Goal: Transaction & Acquisition: Purchase product/service

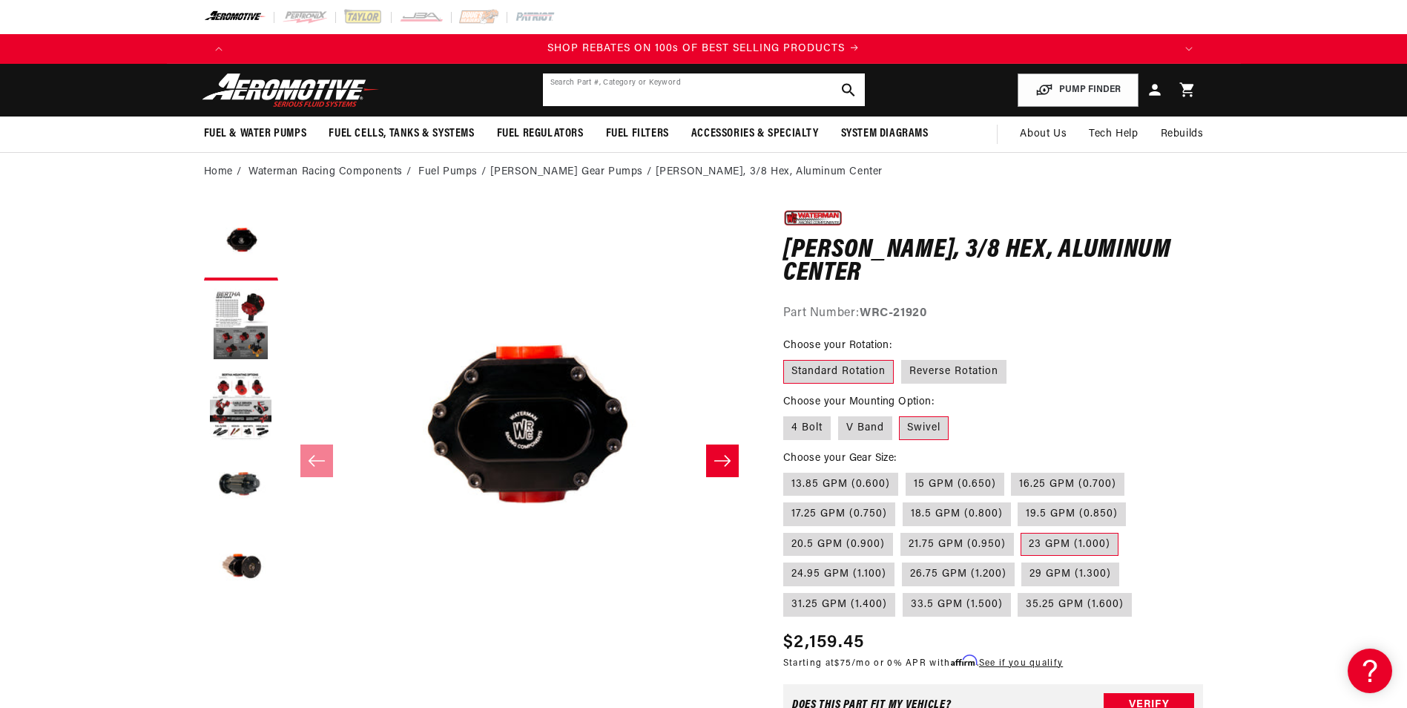
click at [653, 101] on input "text" at bounding box center [704, 89] width 322 height 33
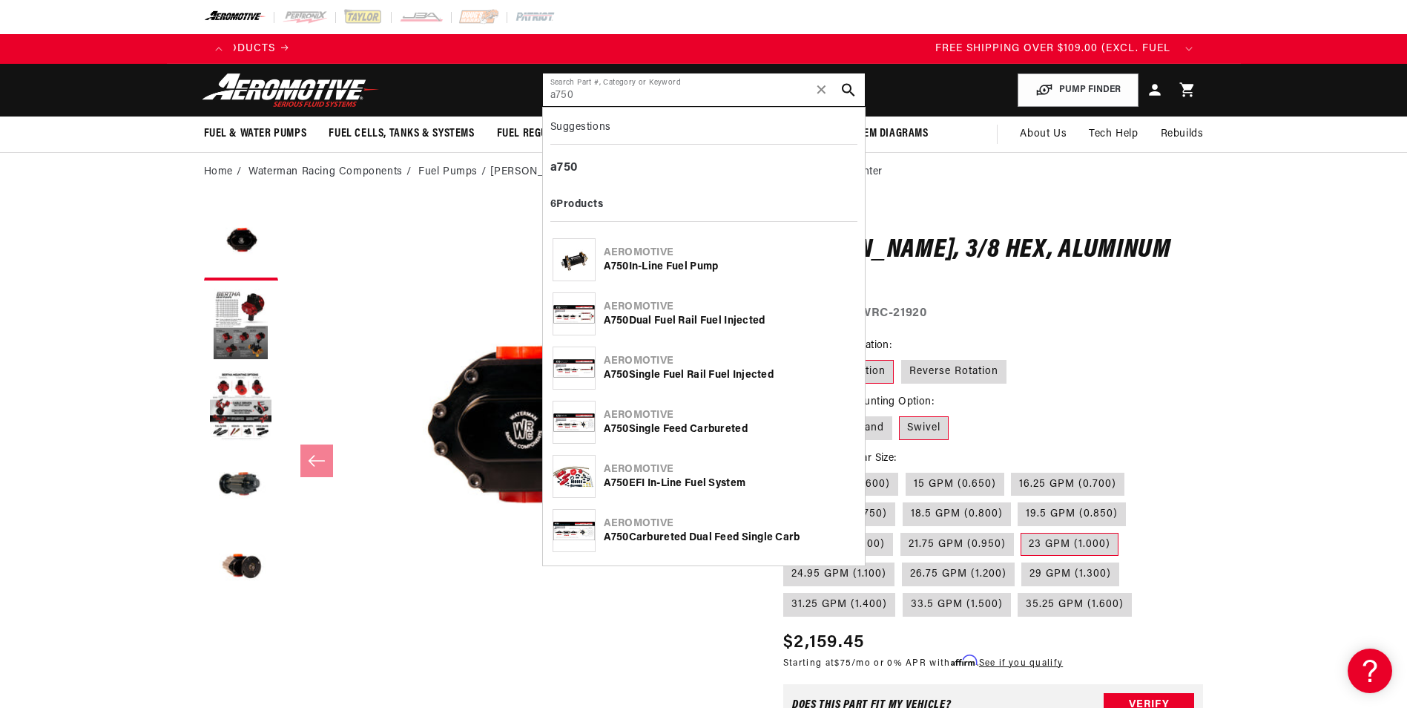
type input "a750"
click at [681, 261] on div "A750 In-Line Fuel Pump" at bounding box center [729, 267] width 251 height 15
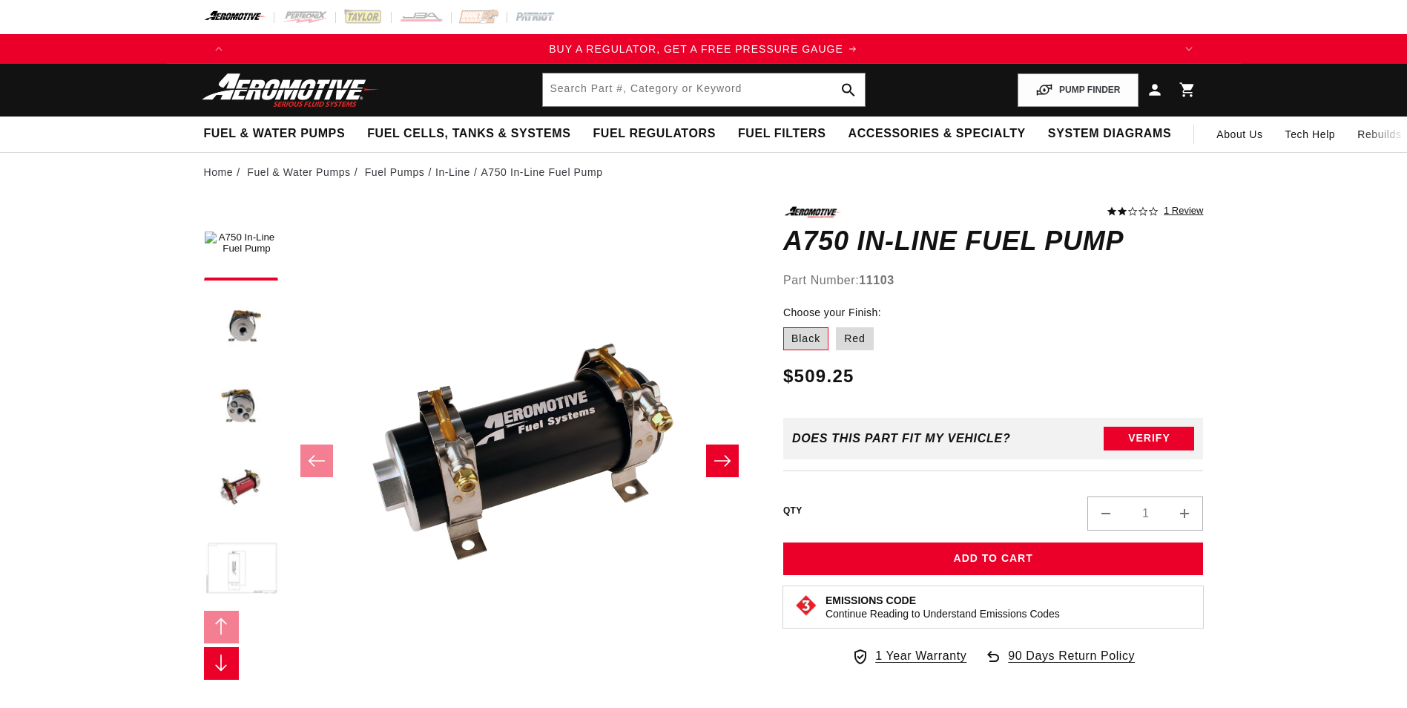
click at [235, 570] on button "Load image 5 in gallery view" at bounding box center [241, 570] width 74 height 74
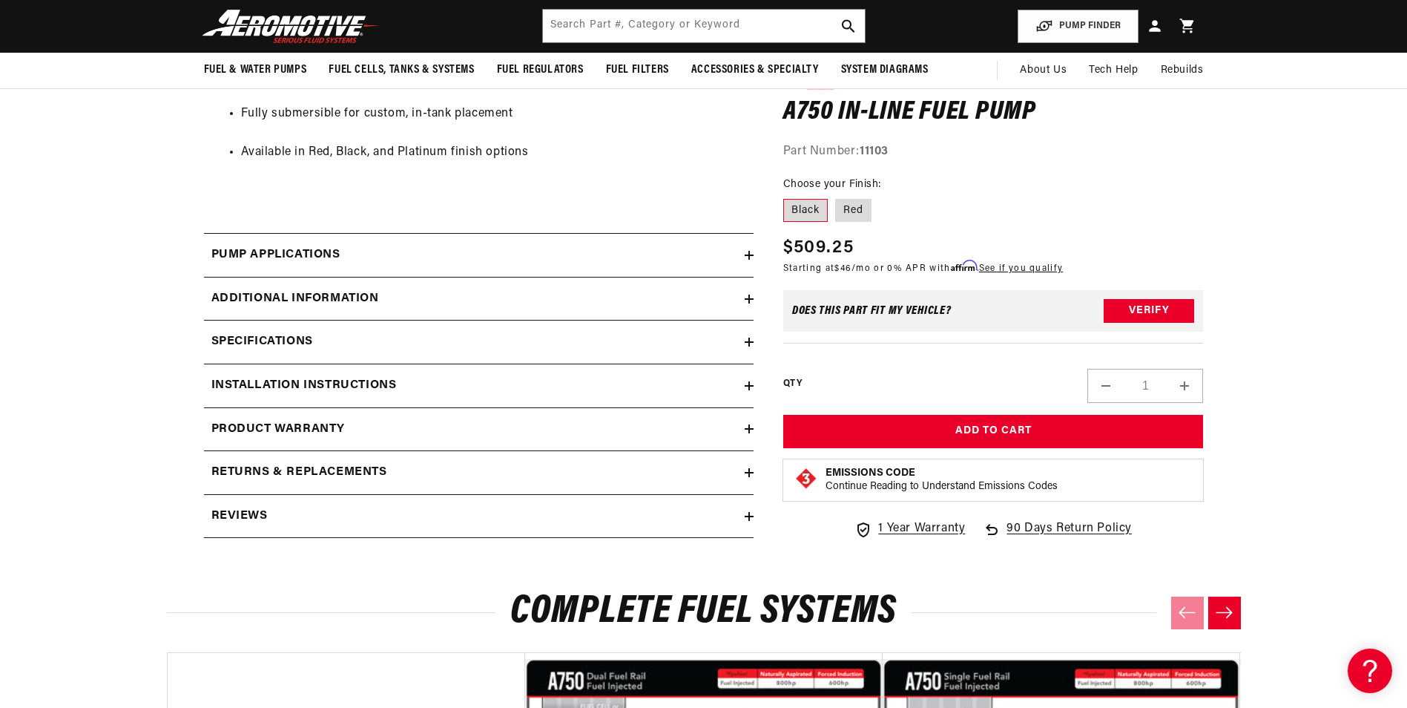
scroll to position [593, 0]
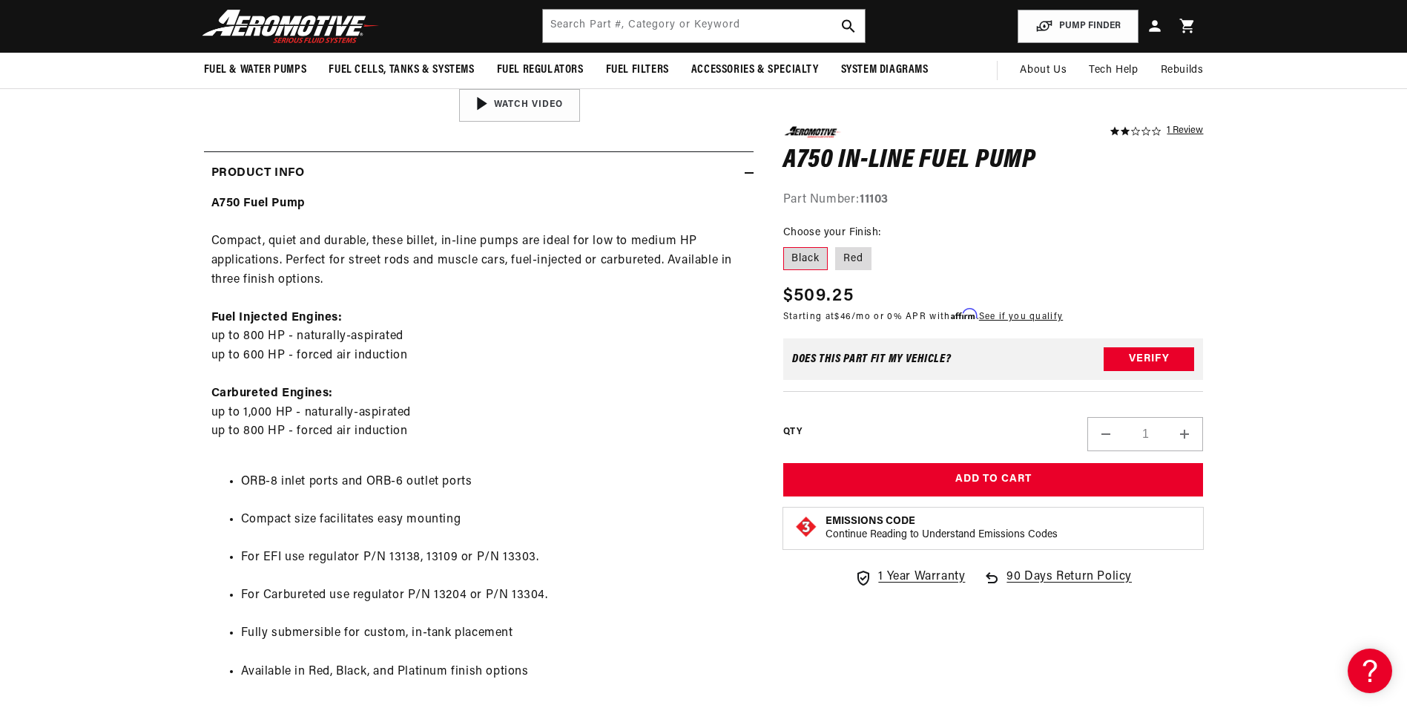
click at [1183, 126] on link "1 Review" at bounding box center [1185, 131] width 36 height 10
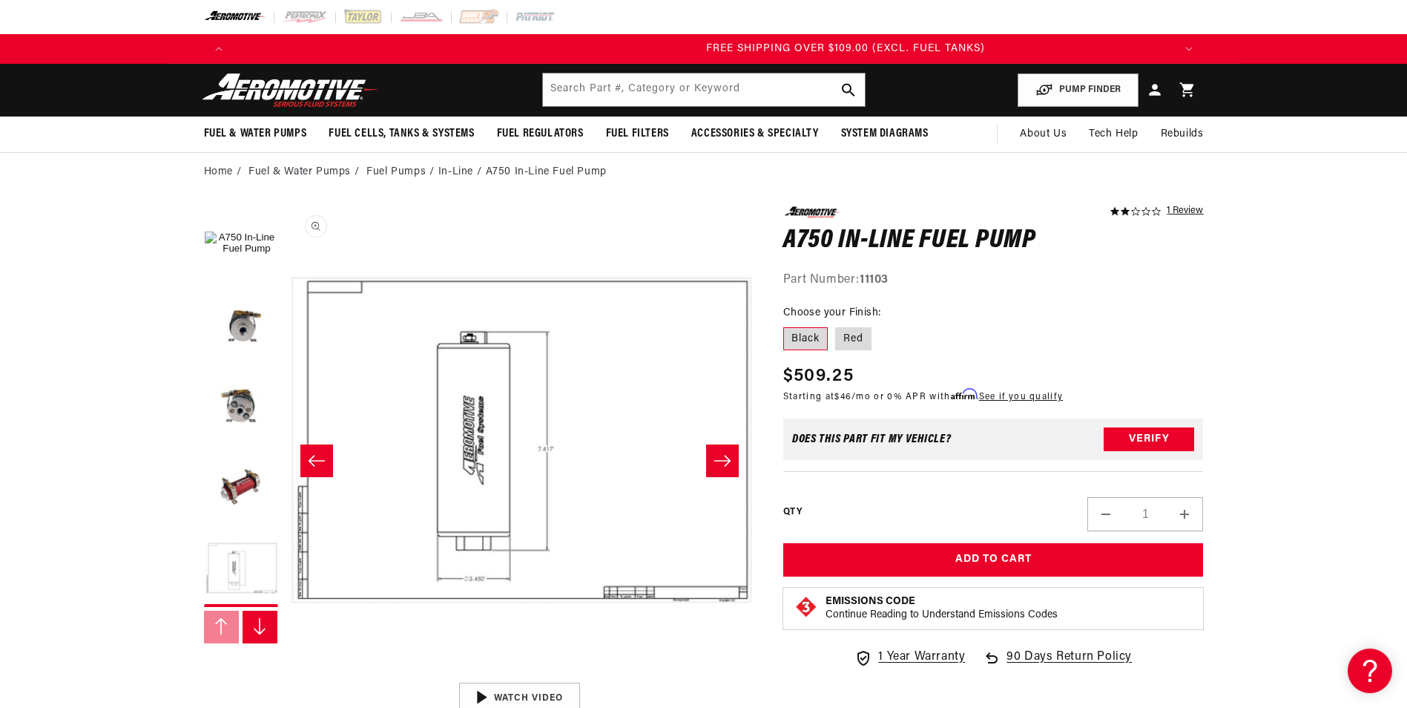
scroll to position [0, 2822]
click at [231, 488] on button "Load image 4 in gallery view" at bounding box center [241, 488] width 74 height 74
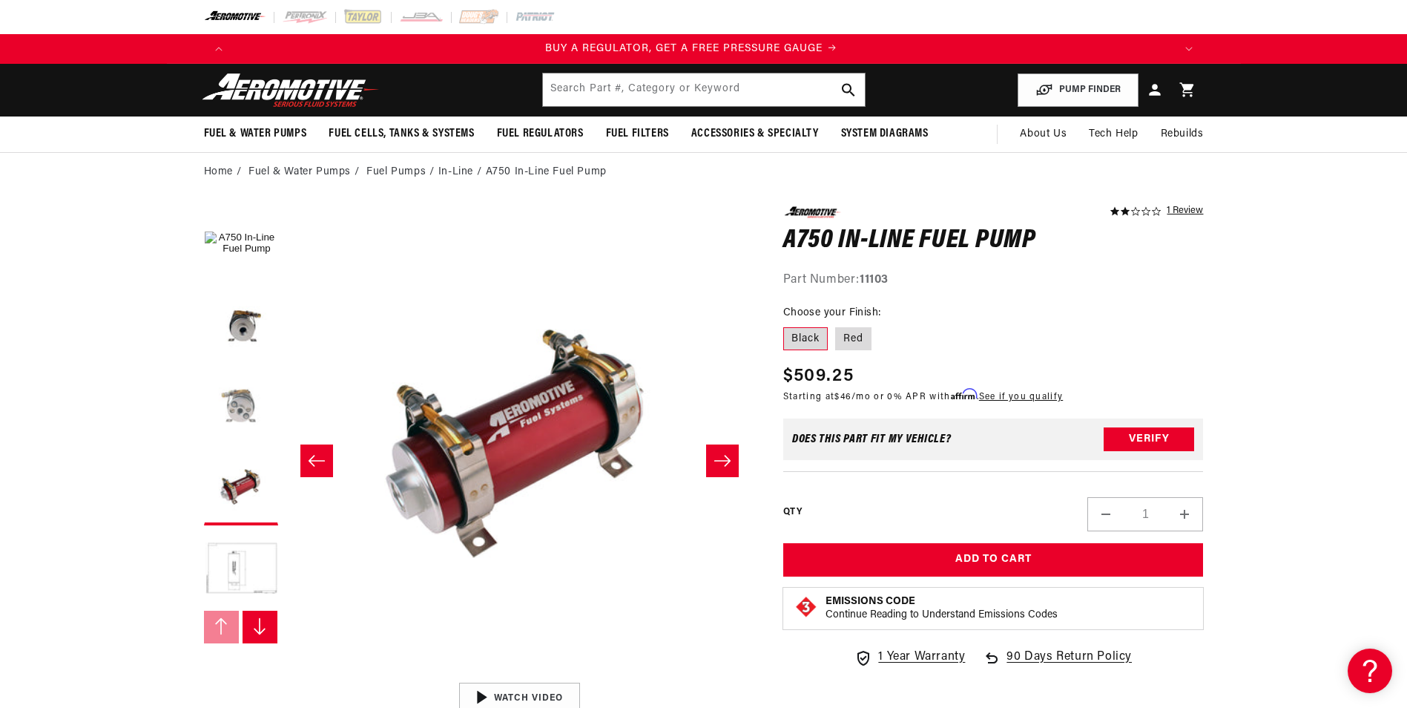
scroll to position [0, 0]
click at [252, 395] on button "Load image 3 in gallery view" at bounding box center [241, 406] width 74 height 74
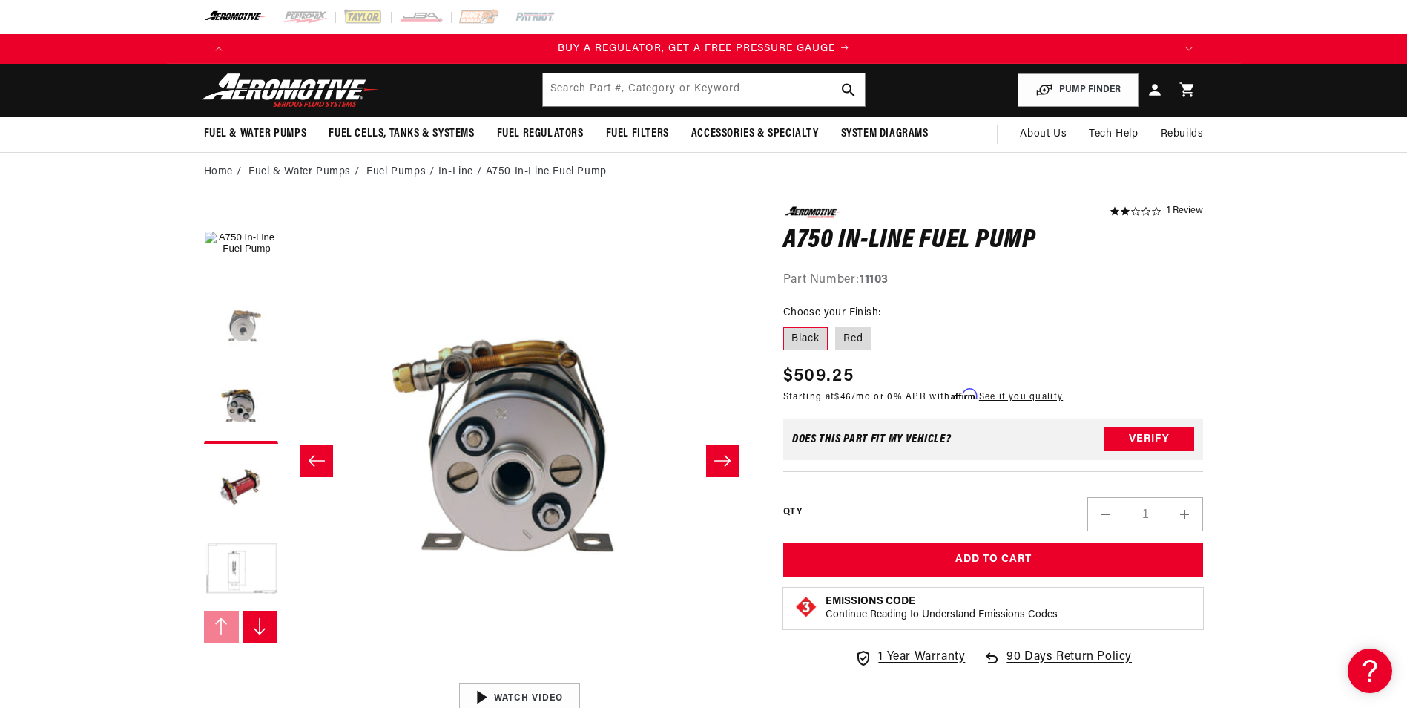
click at [244, 333] on button "Load image 2 in gallery view" at bounding box center [241, 325] width 74 height 74
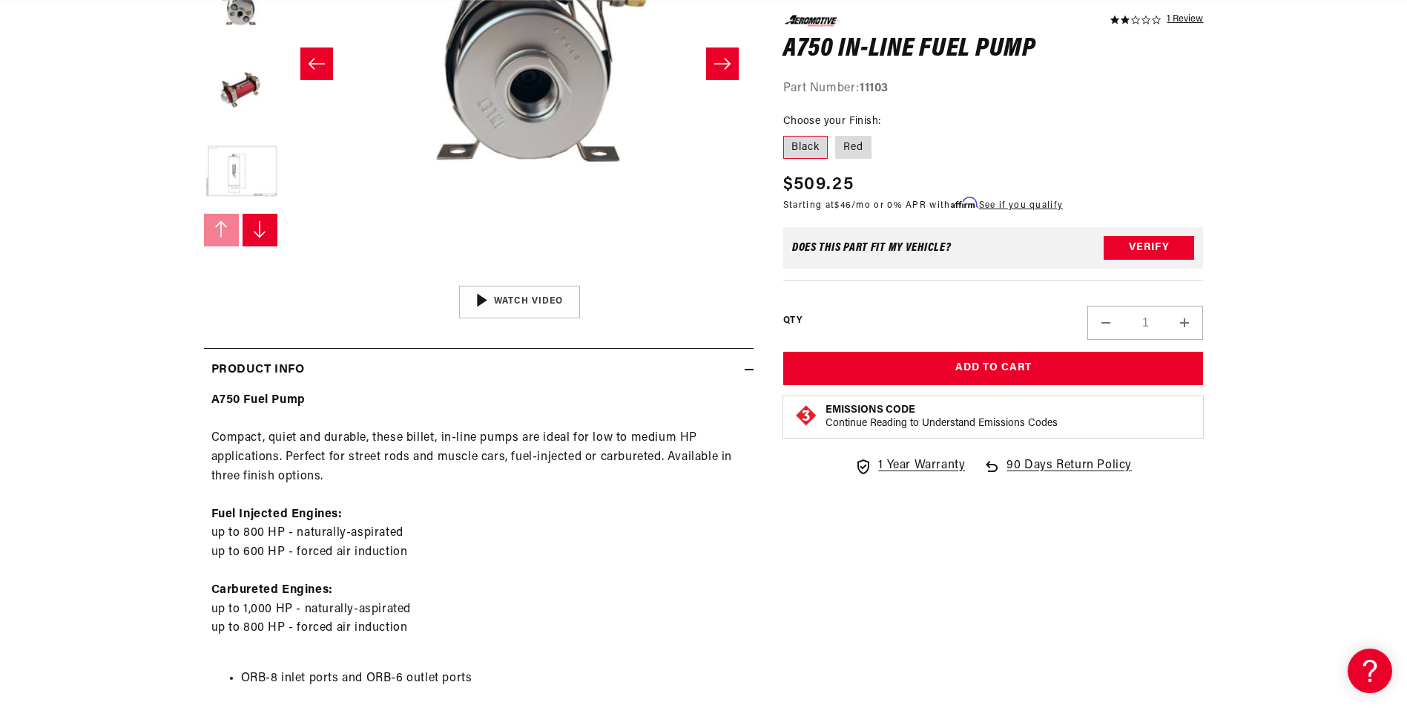
scroll to position [371, 0]
